Goal: Entertainment & Leisure: Consume media (video, audio)

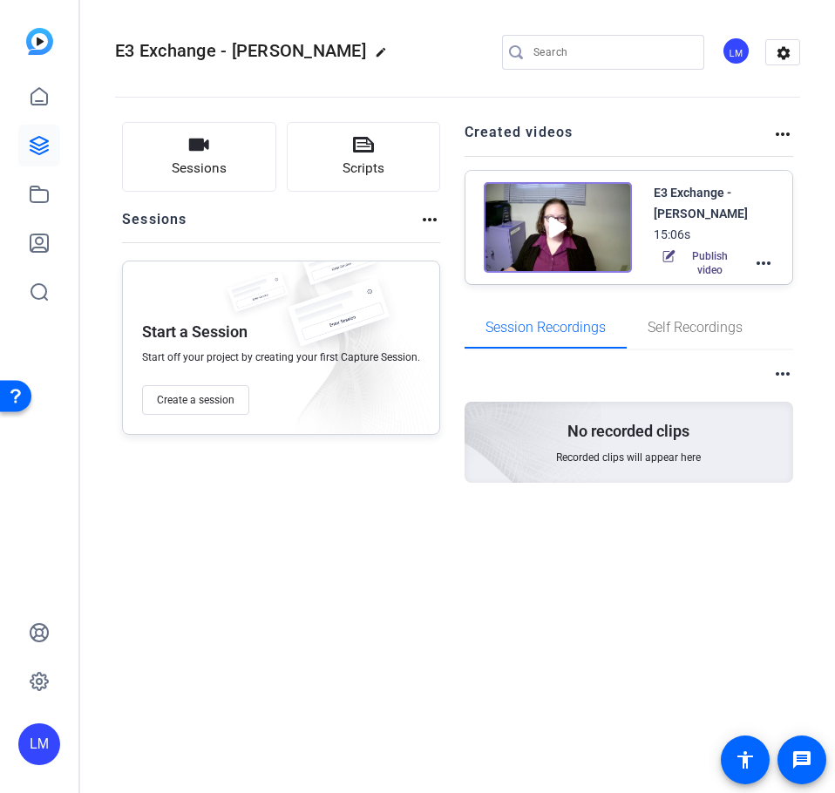
click at [525, 199] on img at bounding box center [557, 227] width 148 height 91
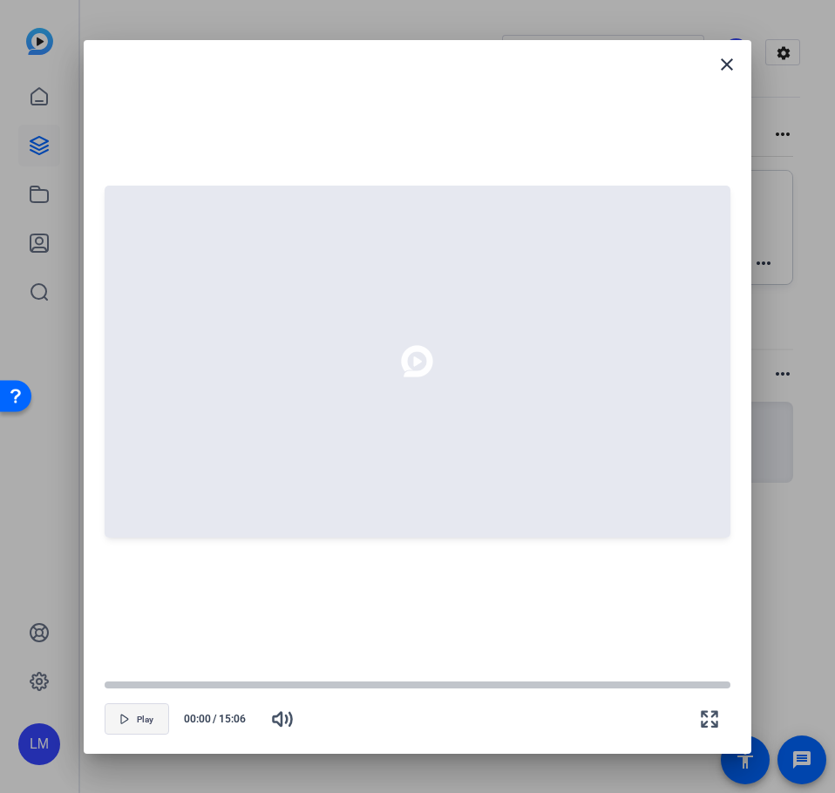
click at [150, 717] on span "Play" at bounding box center [145, 719] width 17 height 10
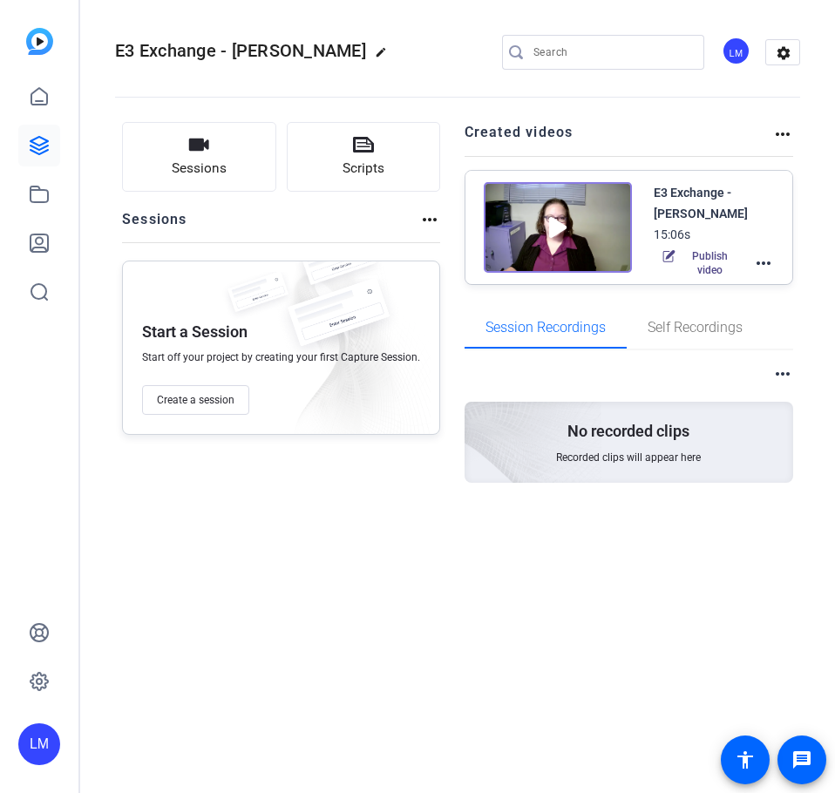
click at [557, 233] on img at bounding box center [557, 227] width 148 height 91
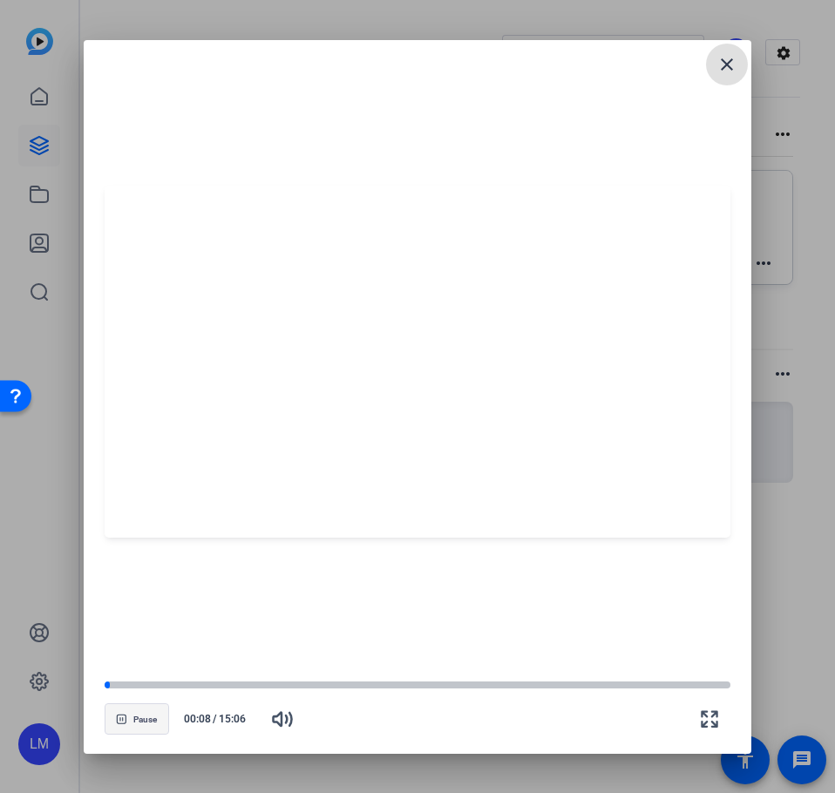
click at [131, 720] on button "Pause" at bounding box center [137, 718] width 64 height 31
click at [145, 714] on span "Pause" at bounding box center [145, 719] width 24 height 10
